Goal: Find specific fact: Find specific fact

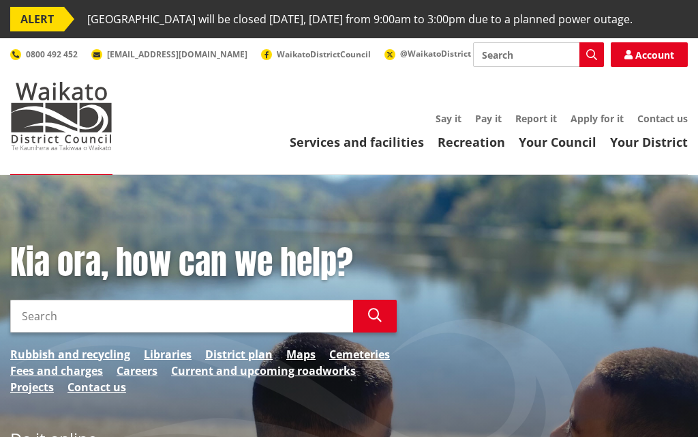
click at [215, 332] on input "Search" at bounding box center [181, 315] width 343 height 33
type input "rates"
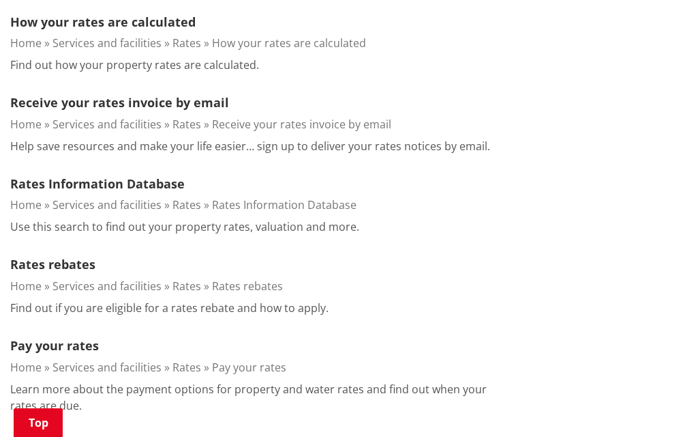
scroll to position [743, 0]
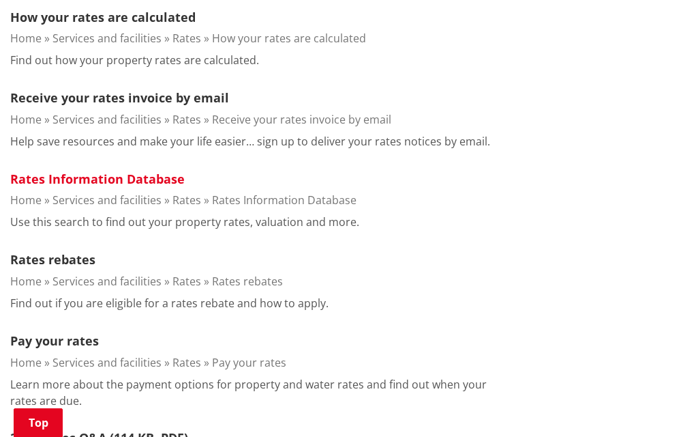
click at [138, 187] on link "Rates Information Database" at bounding box center [97, 179] width 175 height 16
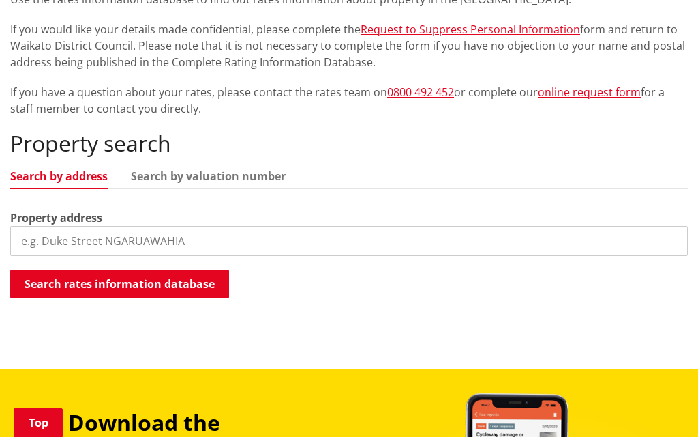
scroll to position [325, 0]
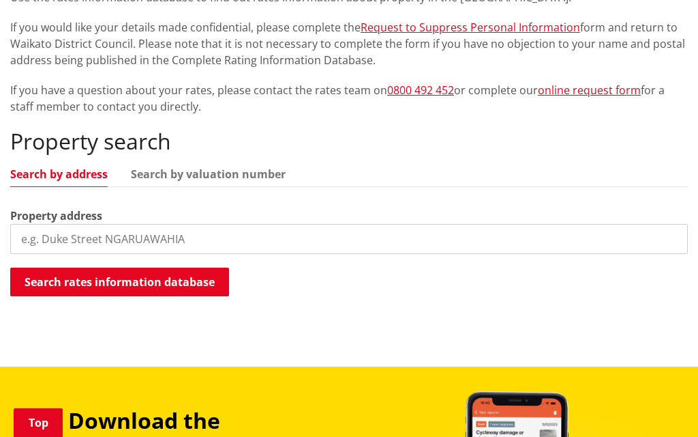
click at [192, 254] on input "search" at bounding box center [349, 239] width 678 height 30
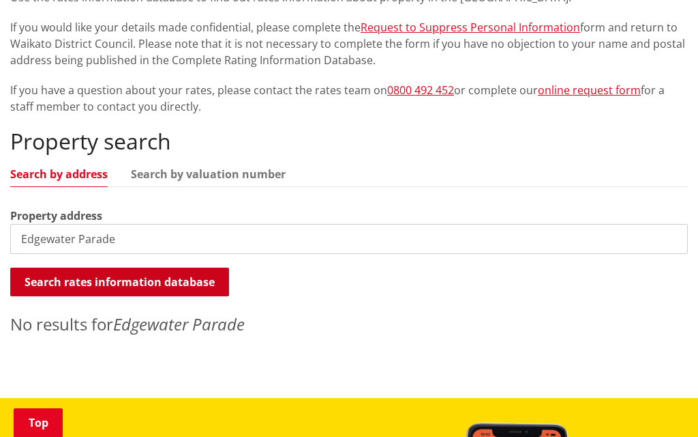
click at [184, 296] on button "Search rates information database" at bounding box center [119, 281] width 219 height 29
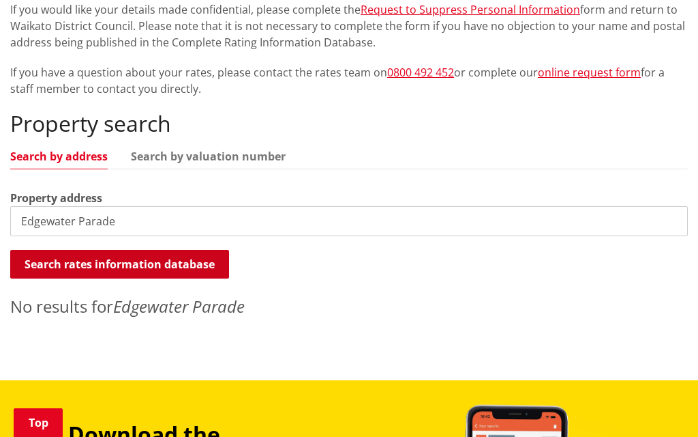
scroll to position [347, 0]
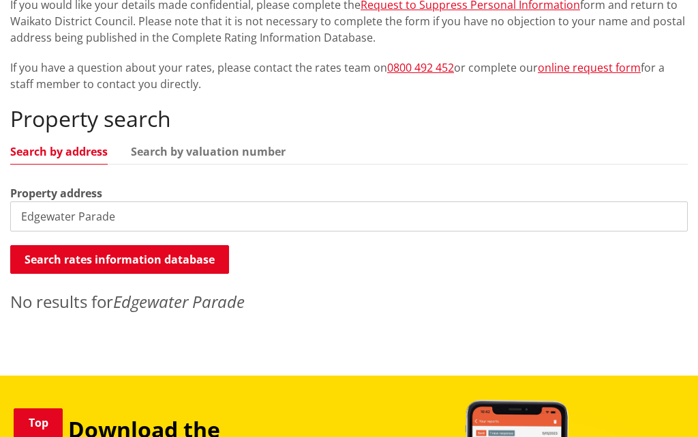
drag, startPoint x: 116, startPoint y: 243, endPoint x: 14, endPoint y: 233, distance: 102.8
click at [13, 231] on input "Edgewater Parade" at bounding box center [349, 216] width 678 height 30
type input "L"
type input "Meachen Terrace"
drag, startPoint x: 110, startPoint y: 239, endPoint x: 14, endPoint y: 238, distance: 96.2
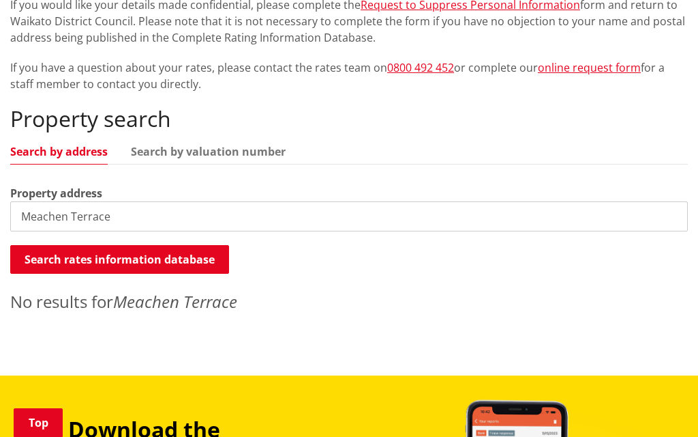
click at [14, 231] on input "Meachen Terrace" at bounding box center [349, 216] width 678 height 30
